Goal: Information Seeking & Learning: Find specific fact

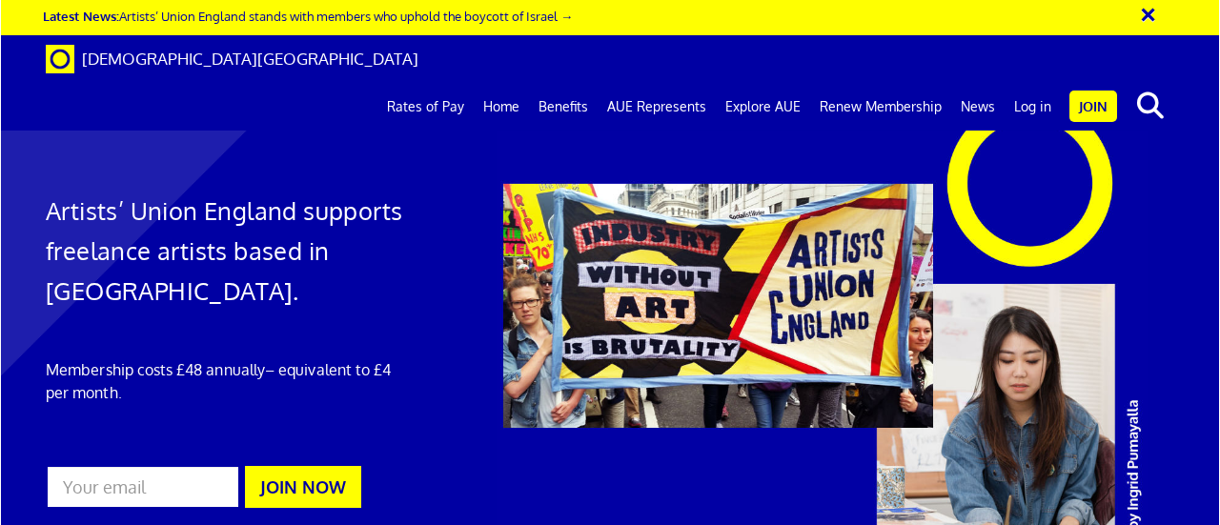
scroll to position [0, 4]
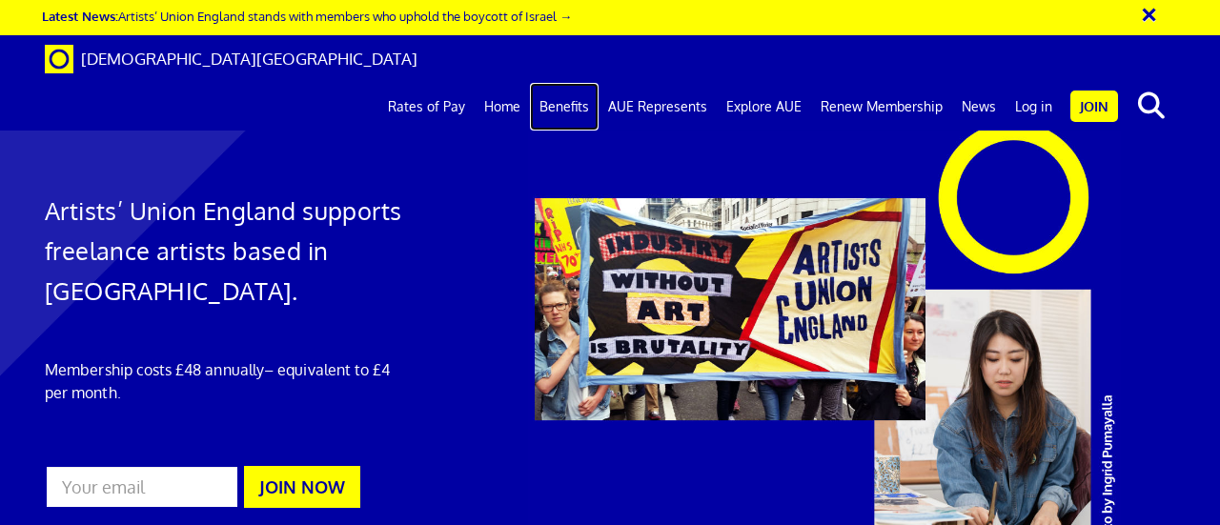
click at [554, 83] on link "Benefits" at bounding box center [564, 107] width 69 height 48
click at [447, 83] on link "Rates of Pay" at bounding box center [426, 107] width 96 height 48
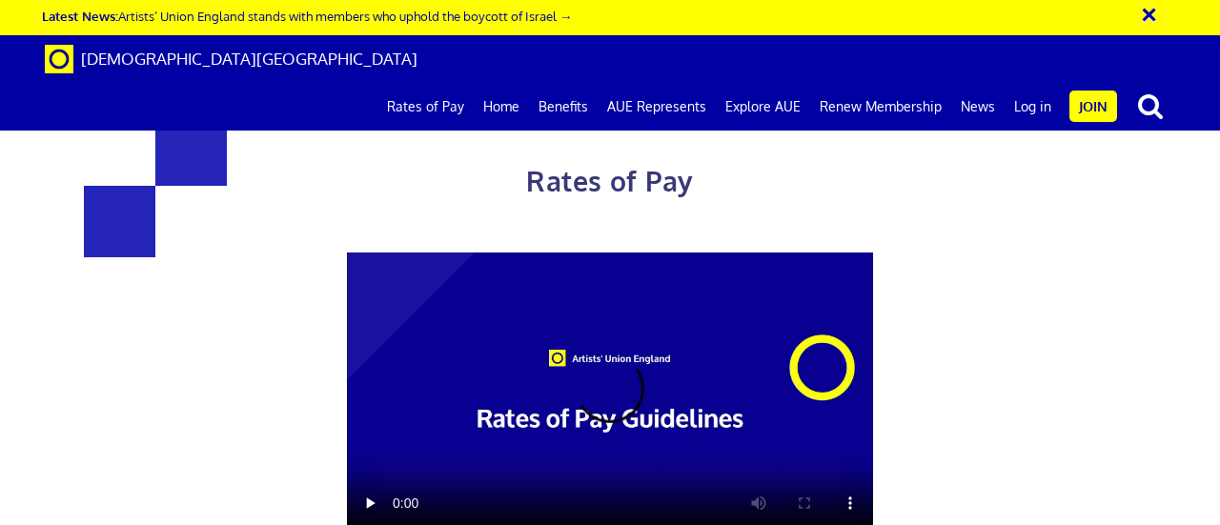
scroll to position [2439, 0]
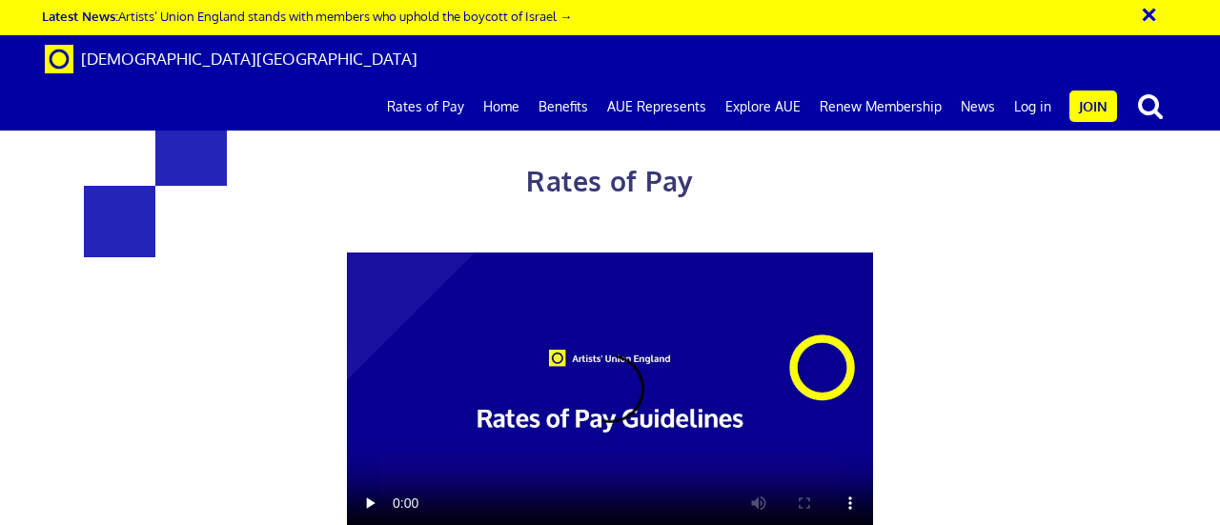
scroll to position [2287, 0]
drag, startPoint x: 315, startPoint y: 247, endPoint x: 425, endPoint y: 247, distance: 109.6
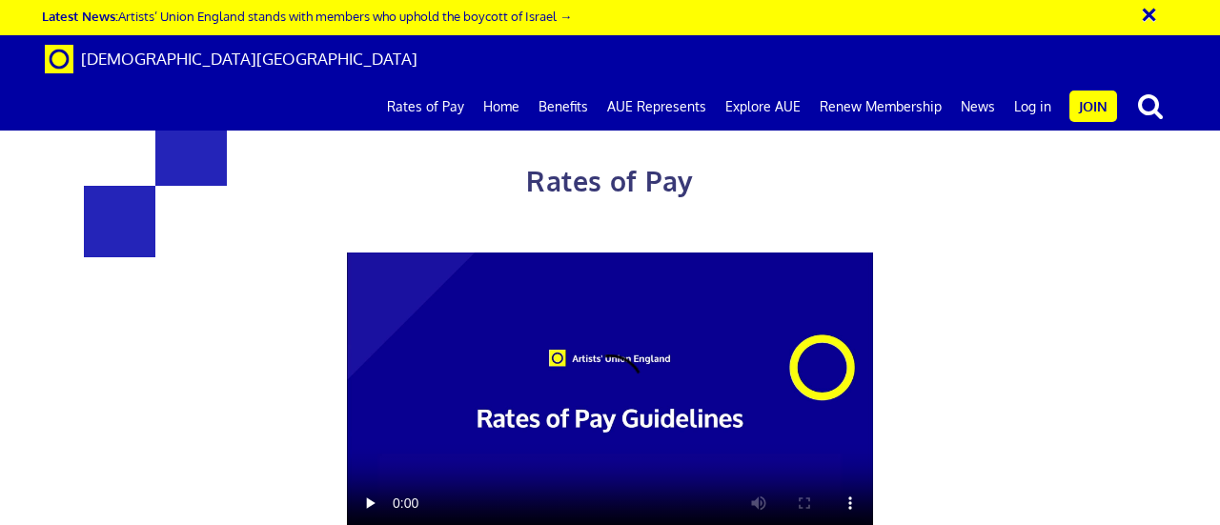
drag, startPoint x: 278, startPoint y: 293, endPoint x: 511, endPoint y: 315, distance: 233.5
